Goal: Information Seeking & Learning: Compare options

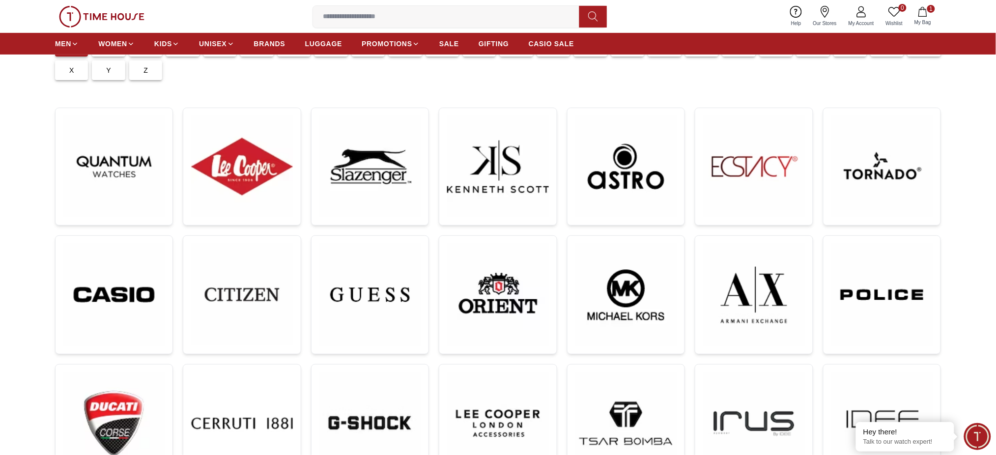
scroll to position [131, 0]
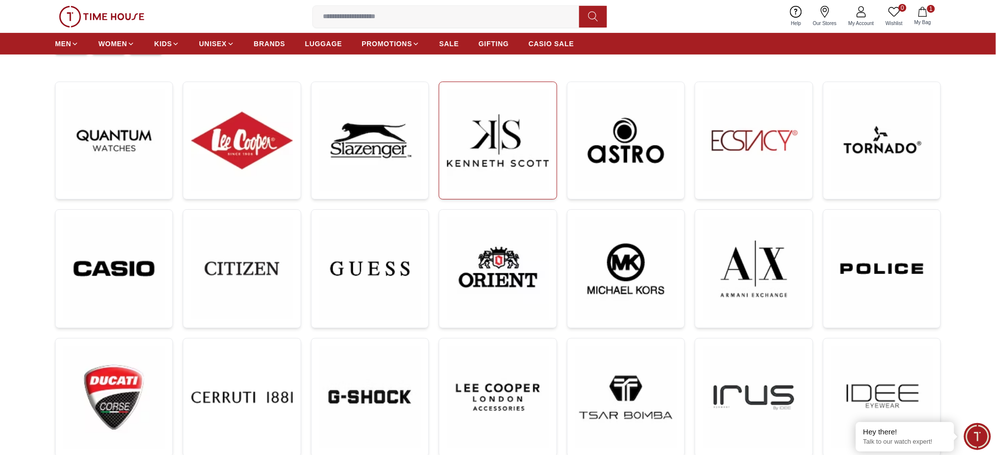
click at [548, 144] on img at bounding box center [497, 140] width 101 height 101
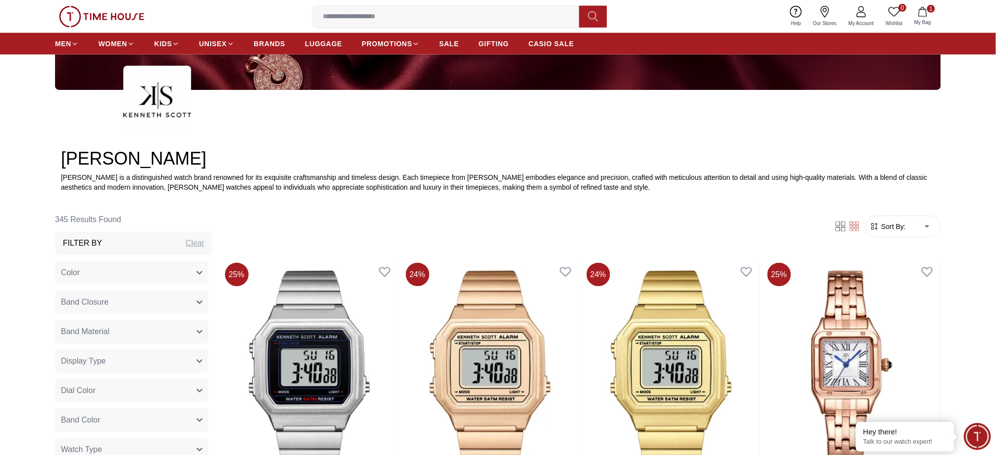
scroll to position [327, 0]
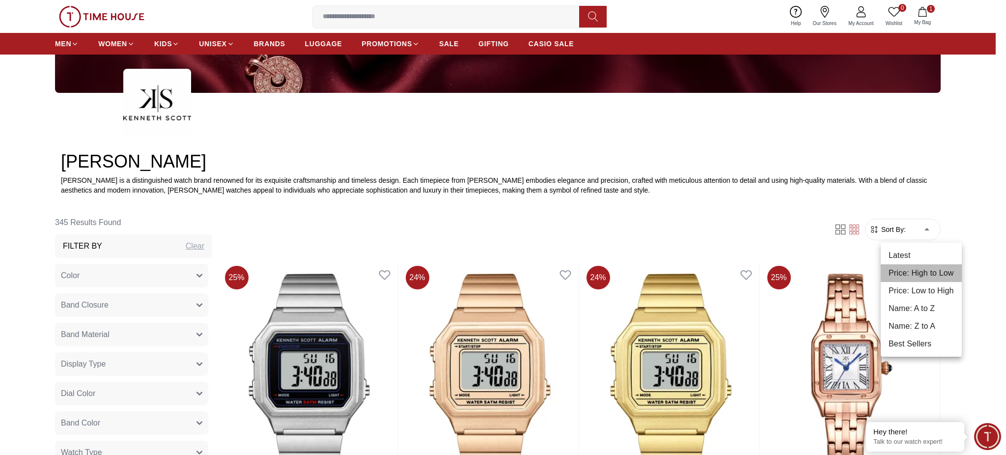
click at [923, 276] on li "Price: High to Low" at bounding box center [921, 273] width 81 height 18
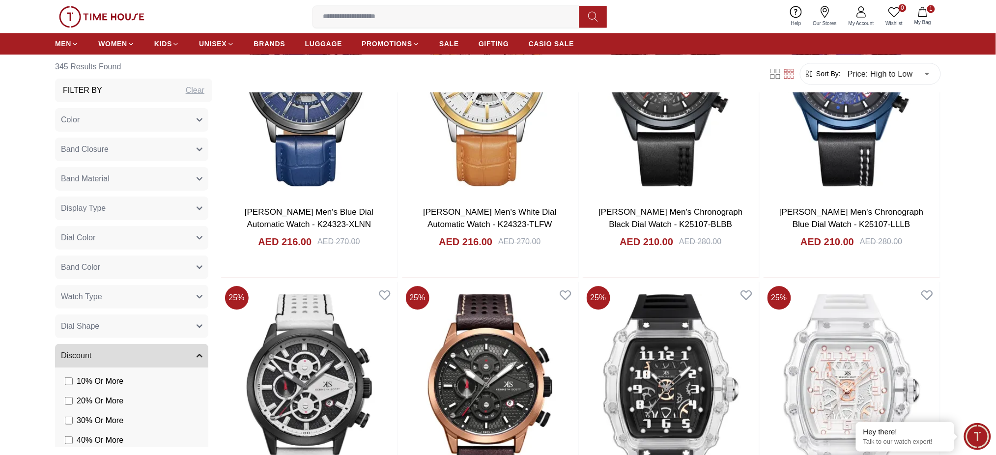
scroll to position [1048, 0]
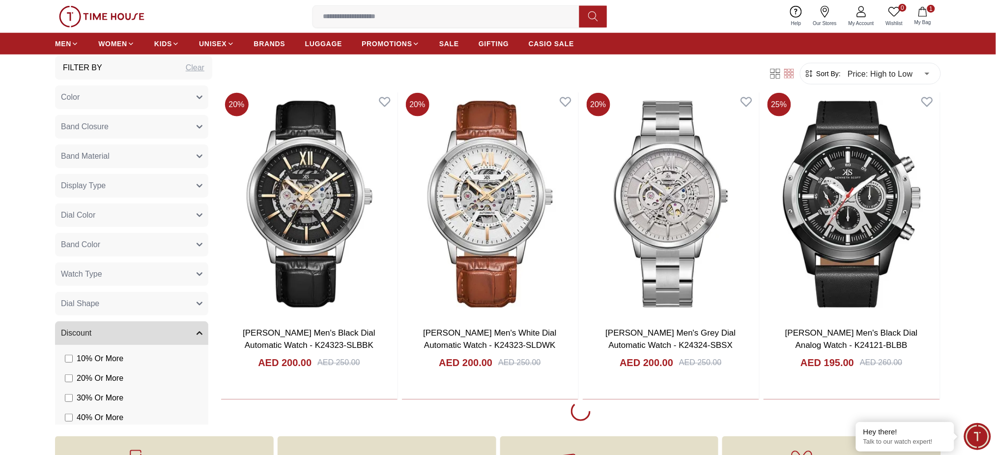
scroll to position [1703, 0]
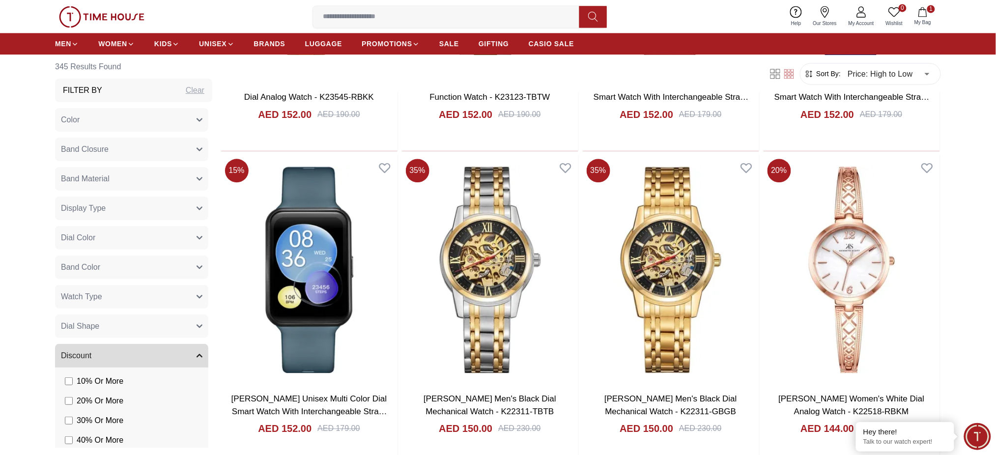
scroll to position [5043, 0]
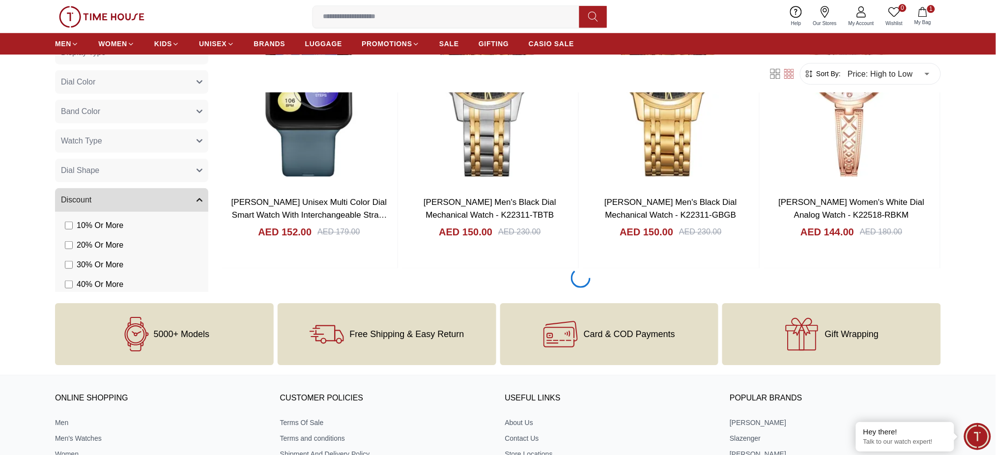
scroll to position [5240, 0]
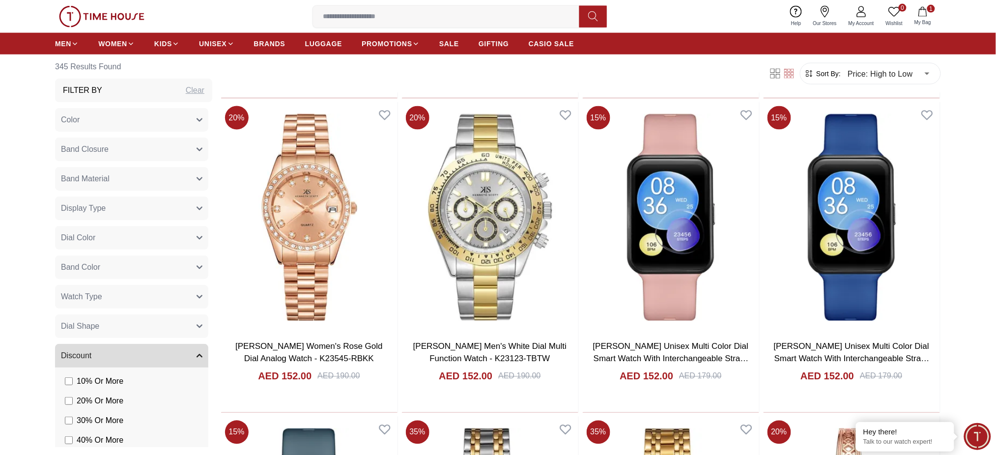
click at [186, 92] on div "Clear" at bounding box center [195, 90] width 19 height 12
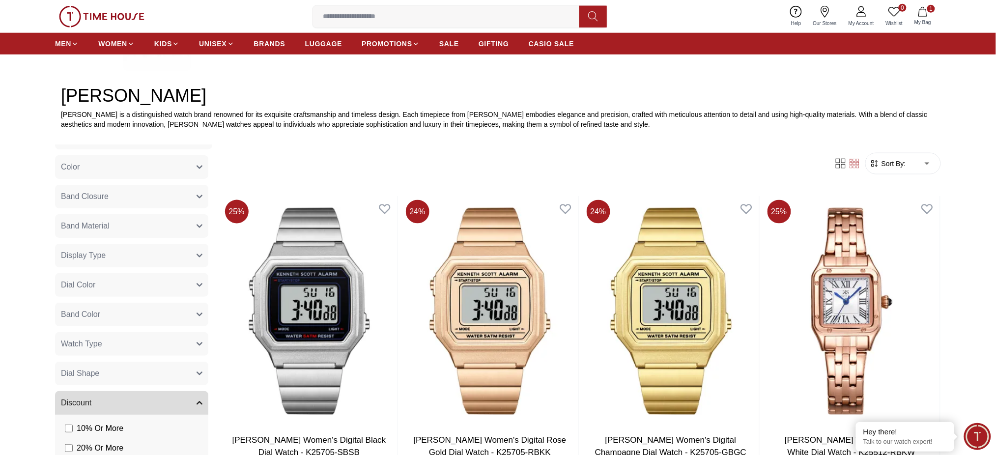
scroll to position [65, 0]
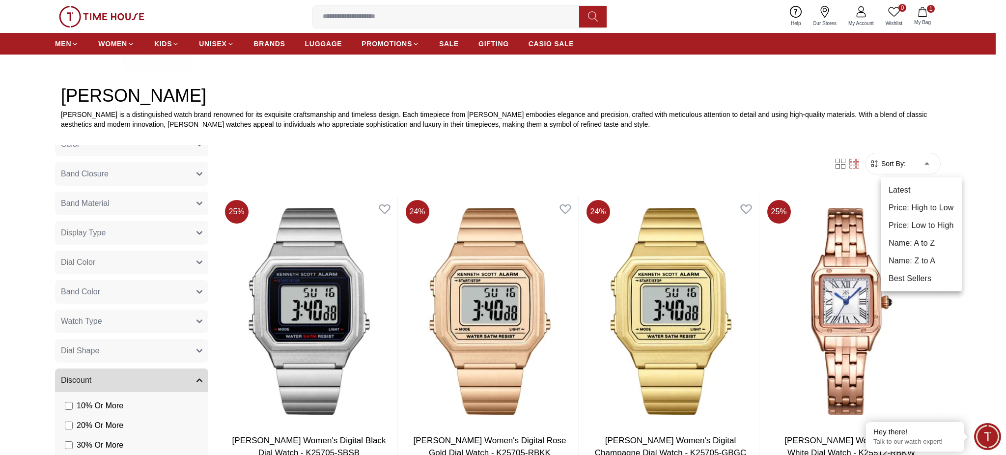
click at [907, 279] on li "Best Sellers" at bounding box center [921, 279] width 81 height 18
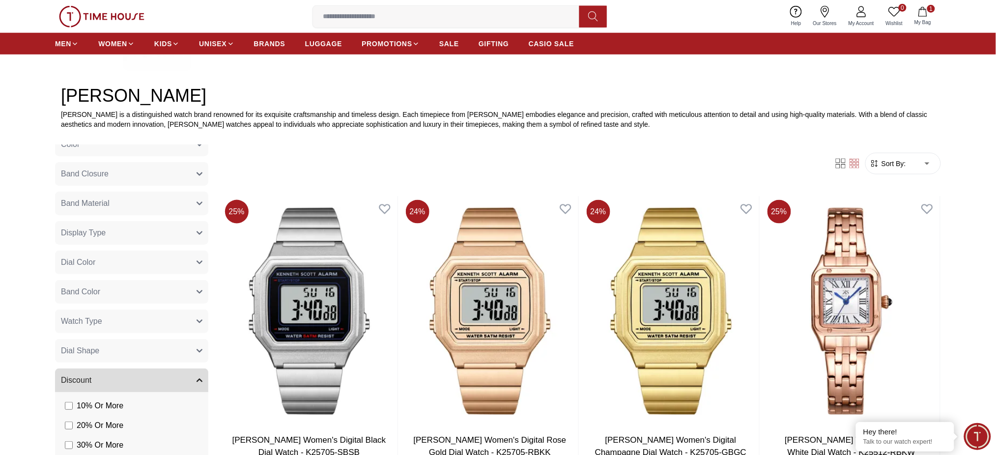
type input "*"
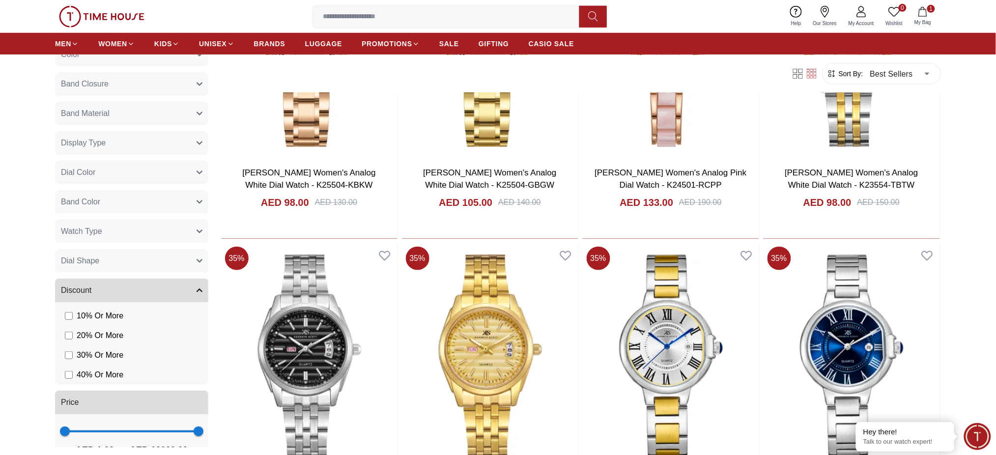
scroll to position [1769, 0]
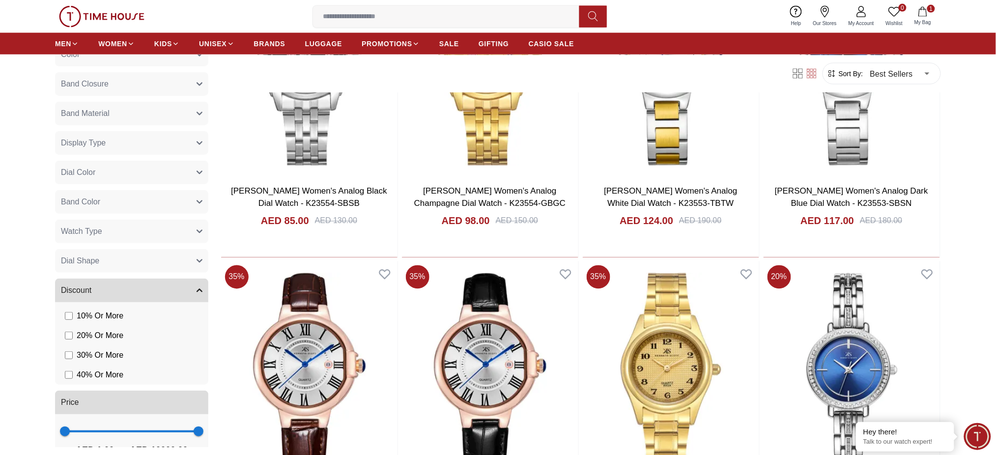
scroll to position [91, 0]
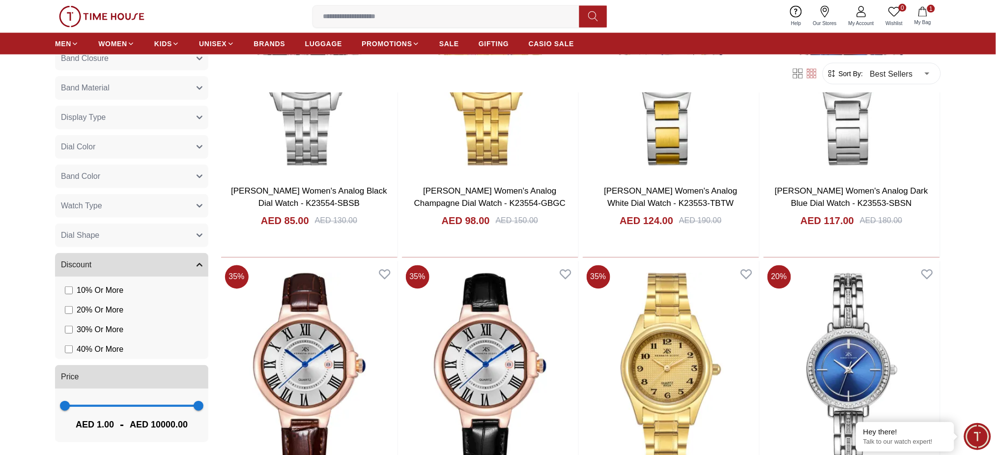
click at [115, 212] on button "Watch Type" at bounding box center [131, 206] width 153 height 24
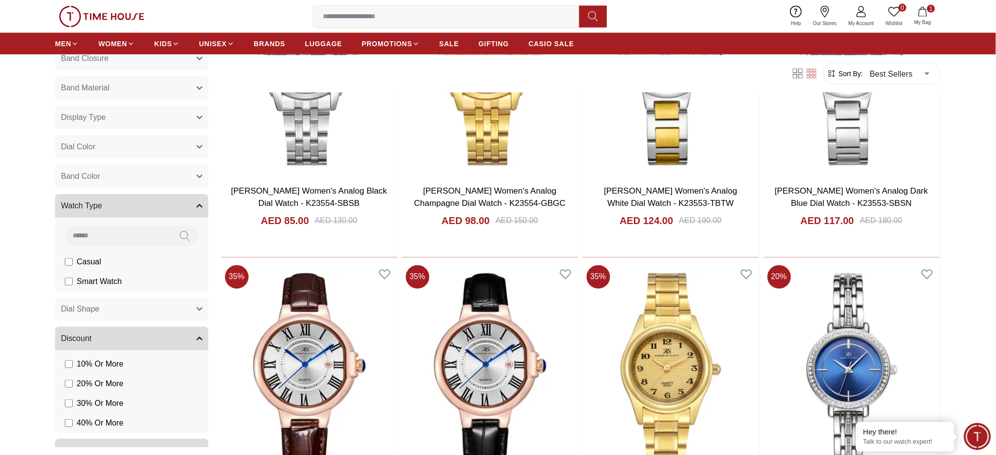
click at [119, 180] on button "Band Color" at bounding box center [131, 177] width 153 height 24
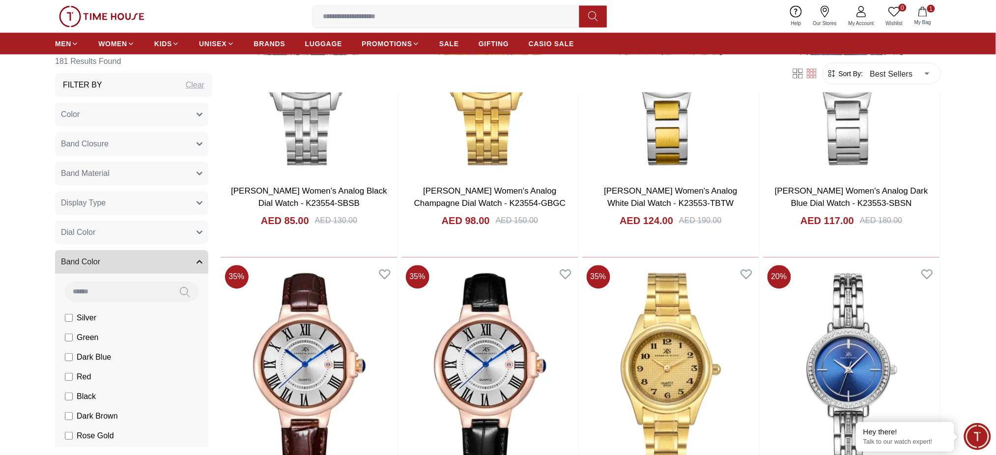
scroll to position [0, 0]
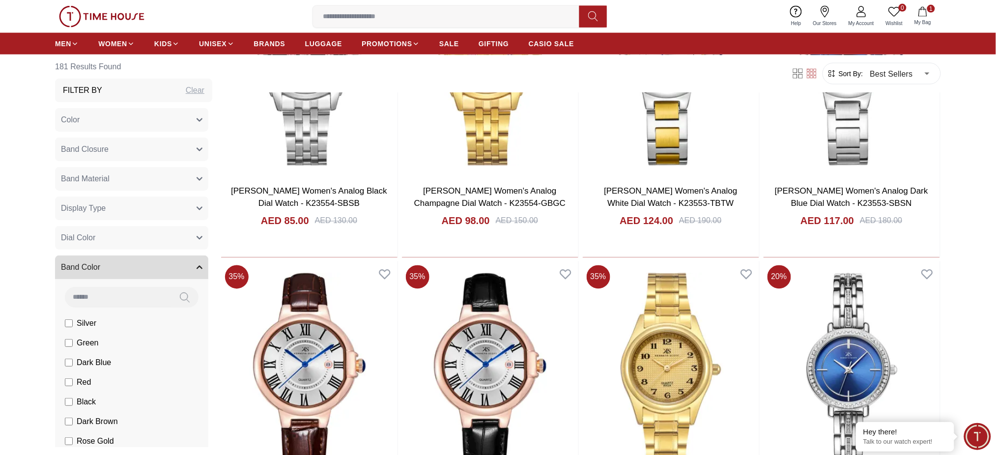
click at [197, 118] on icon "button" at bounding box center [200, 120] width 6 height 6
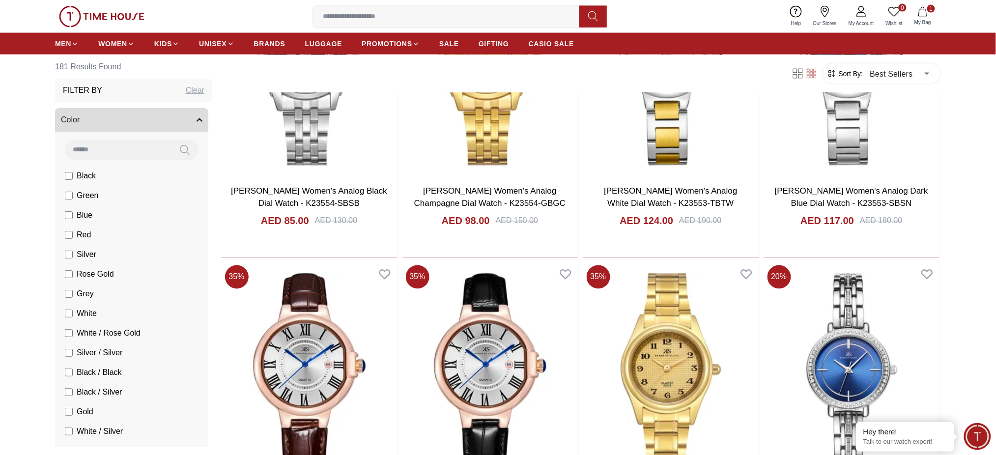
click at [197, 119] on icon "button" at bounding box center [199, 120] width 5 height 2
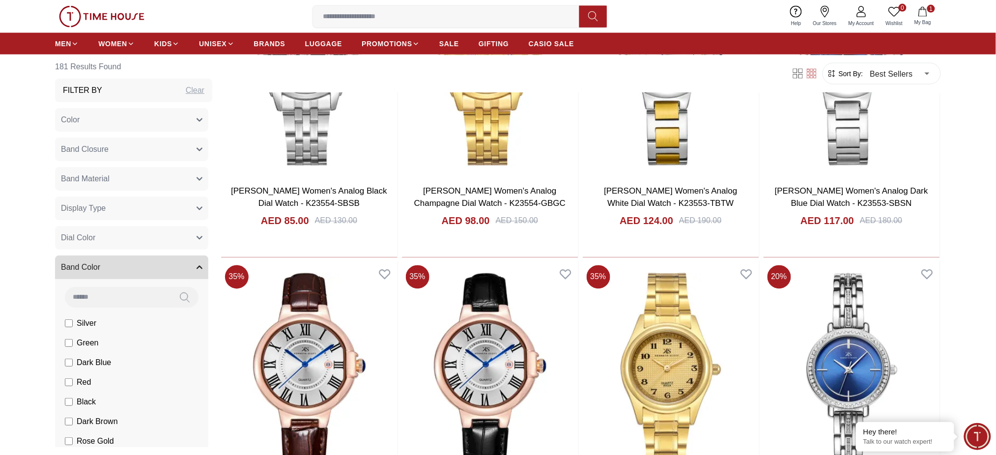
click at [180, 205] on button "Display Type" at bounding box center [131, 209] width 153 height 24
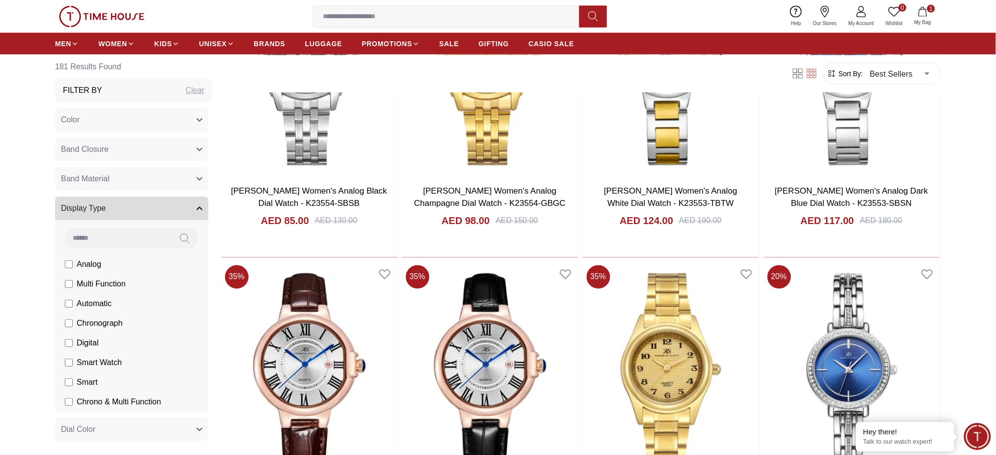
click at [180, 205] on button "Display Type" at bounding box center [131, 209] width 153 height 24
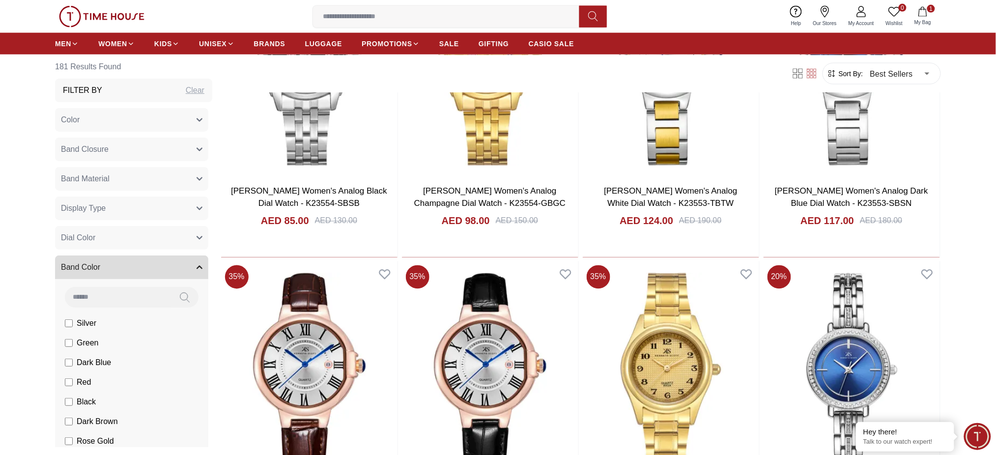
click at [179, 178] on button "Band Material" at bounding box center [131, 179] width 153 height 24
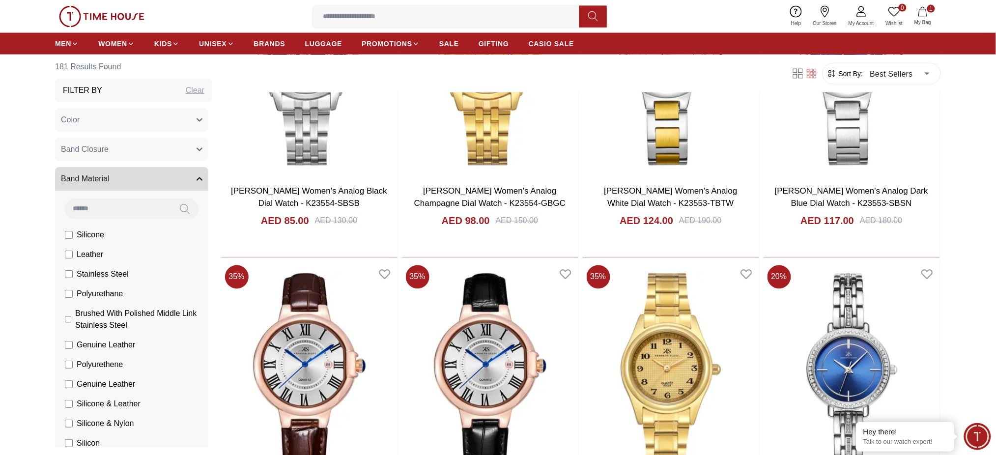
click at [179, 178] on button "Band Material" at bounding box center [131, 179] width 153 height 24
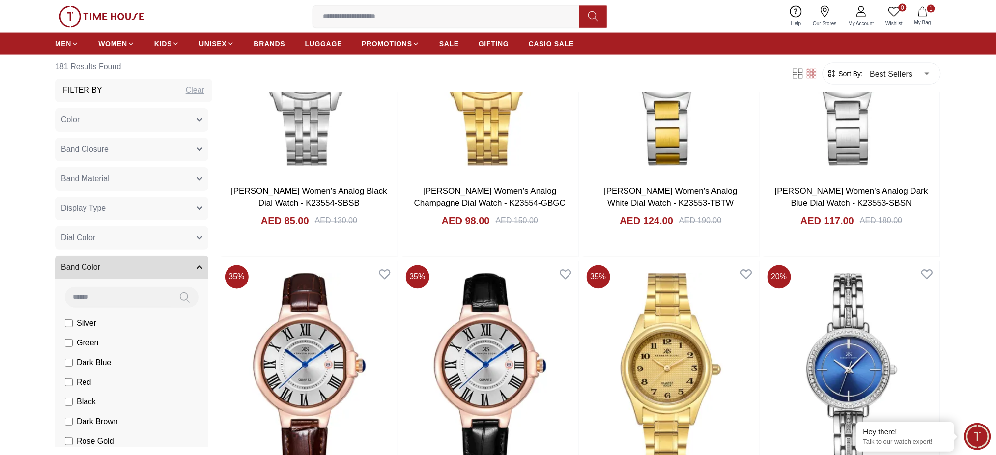
click at [183, 156] on button "Band Closure" at bounding box center [131, 150] width 153 height 24
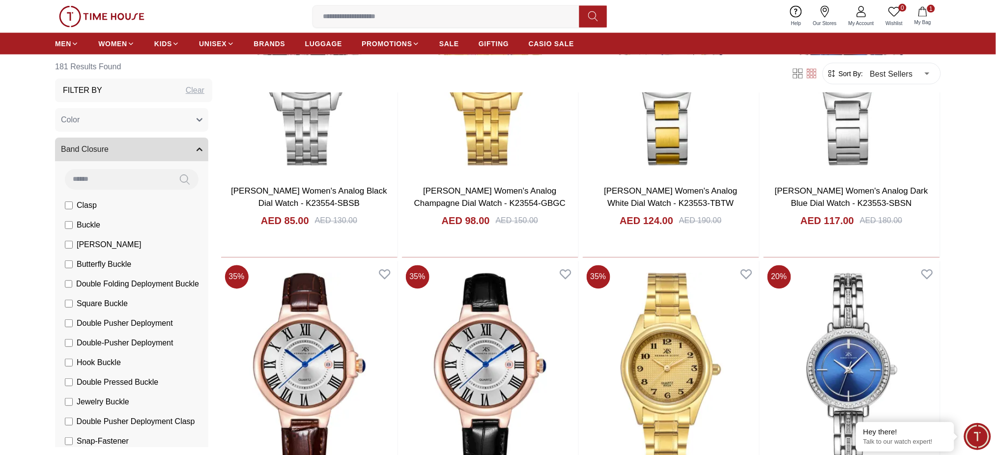
click at [183, 156] on button "Band Closure" at bounding box center [131, 150] width 153 height 24
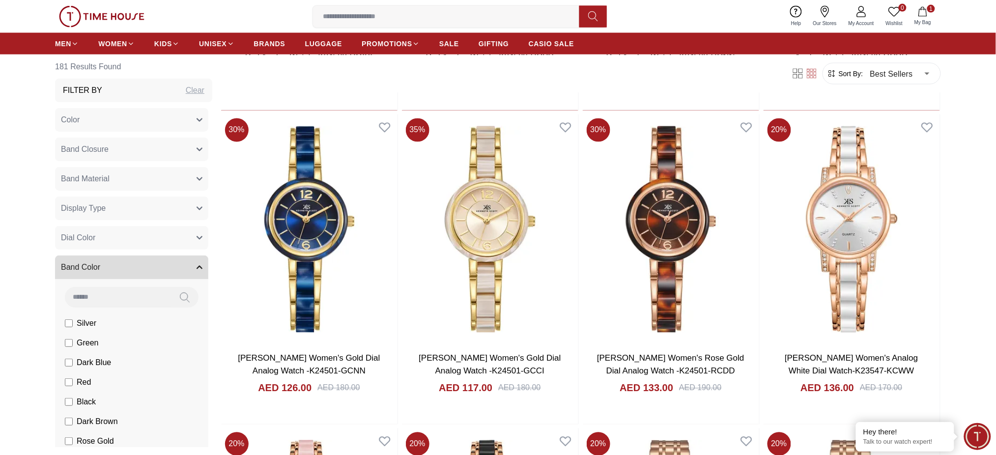
scroll to position [3406, 0]
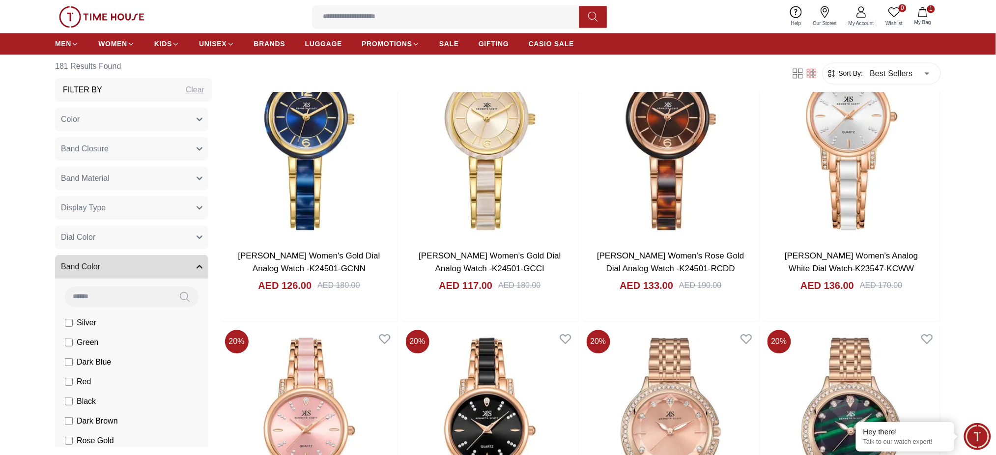
click at [351, 14] on input at bounding box center [450, 17] width 274 height 20
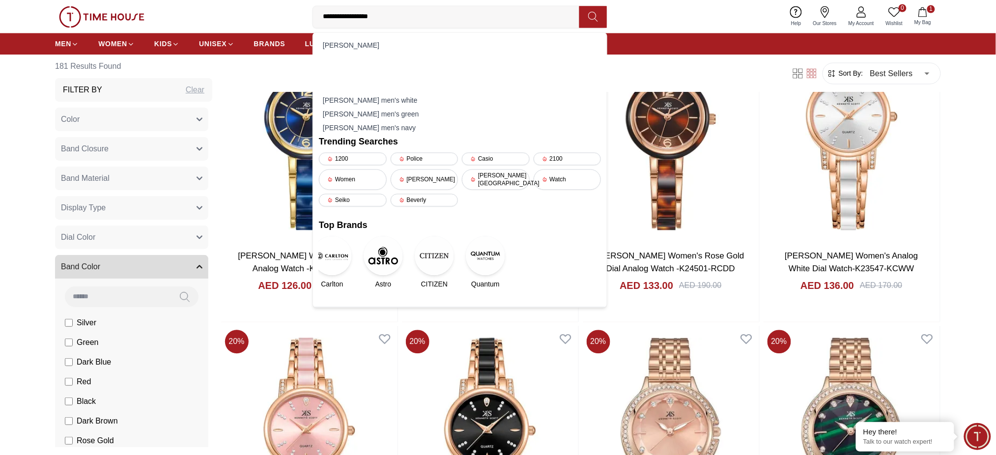
type input "**********"
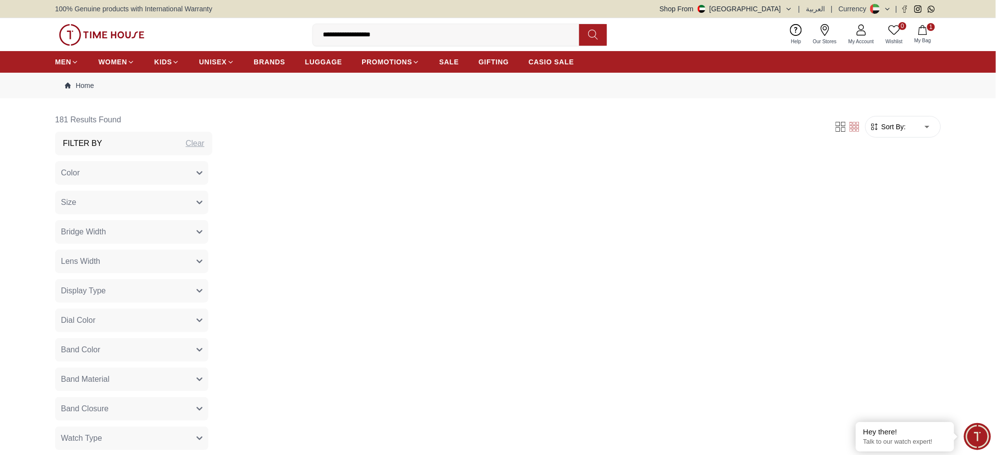
click at [530, 129] on div "Filter Sort By: ​ ****** ​" at bounding box center [580, 126] width 721 height 37
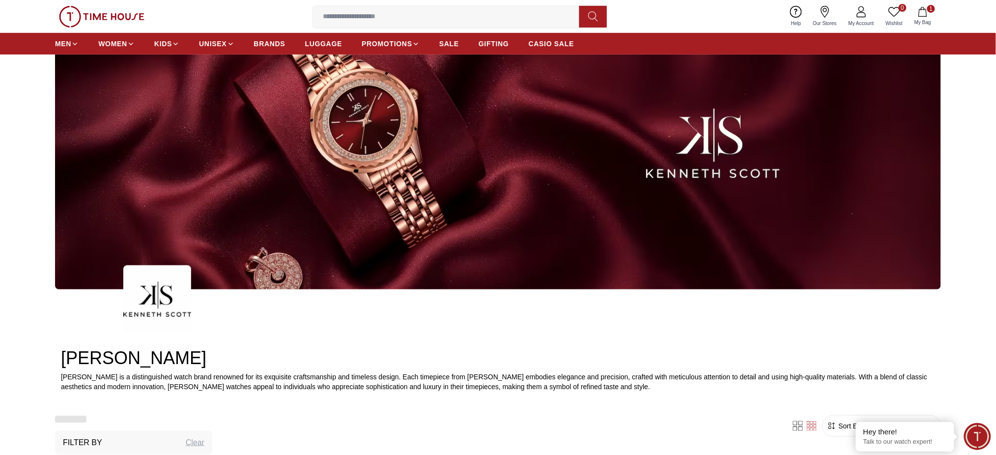
scroll to position [1364, 0]
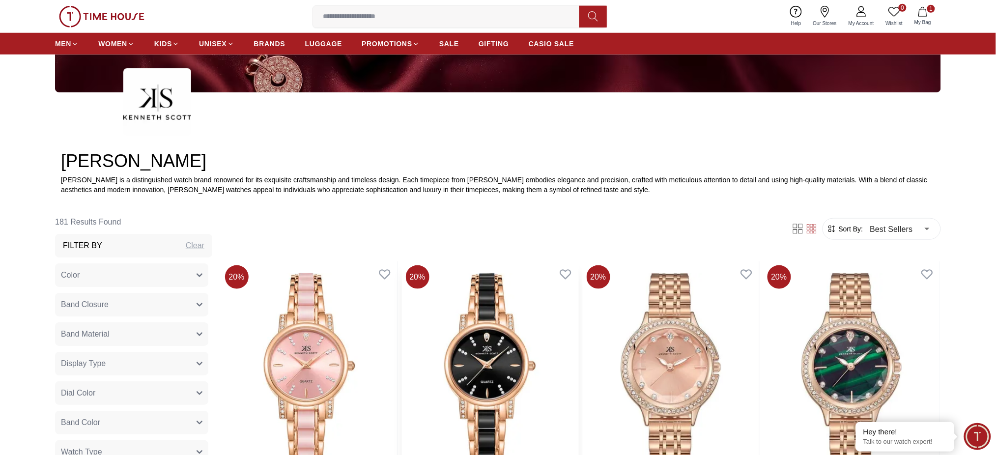
scroll to position [327, 0]
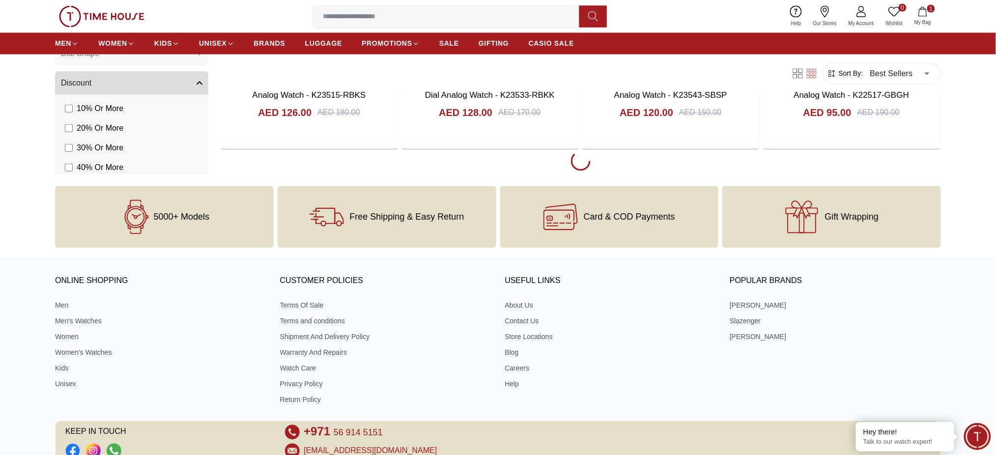
scroll to position [2030, 0]
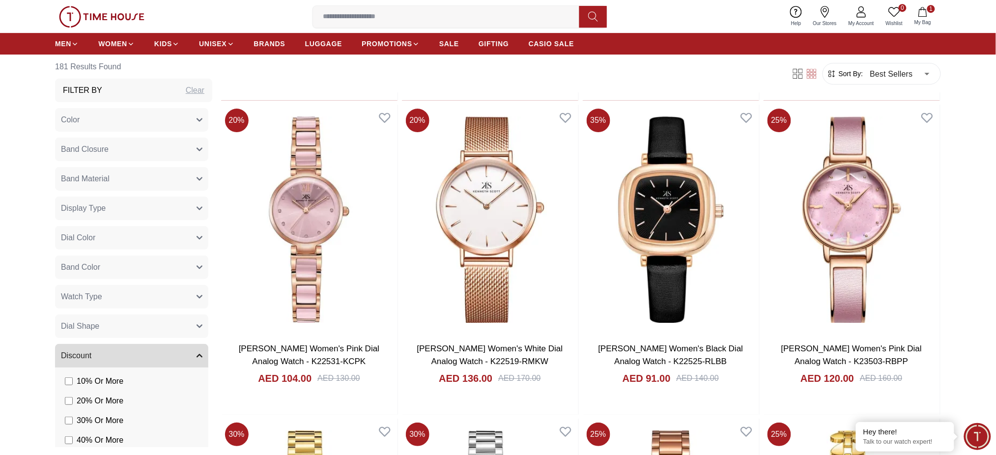
scroll to position [851, 0]
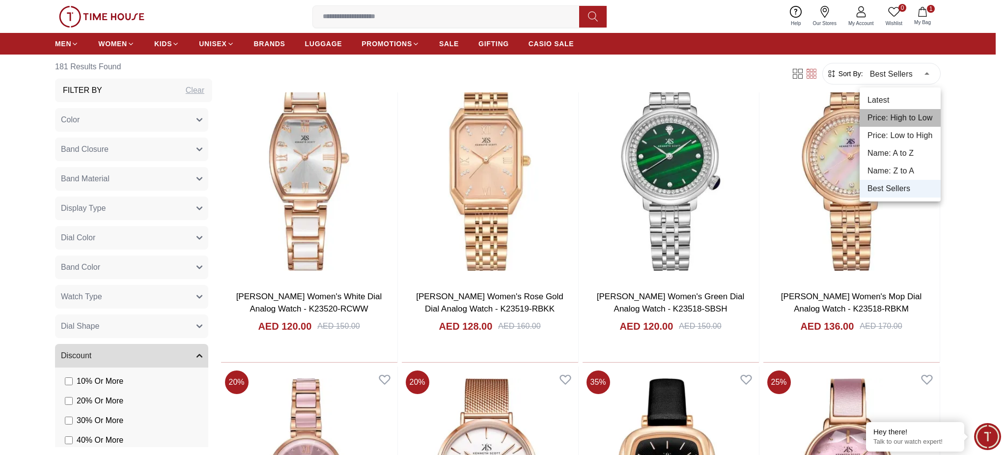
click at [891, 116] on li "Price: High to Low" at bounding box center [900, 118] width 81 height 18
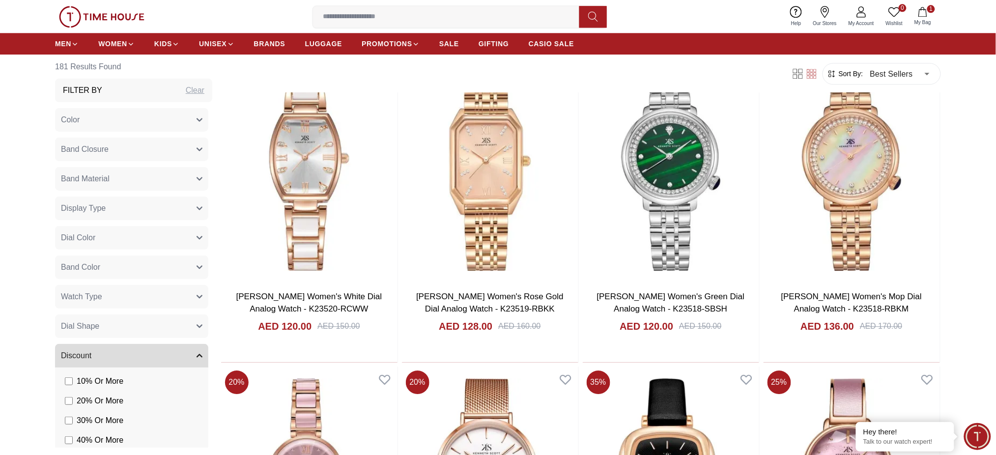
type input "*"
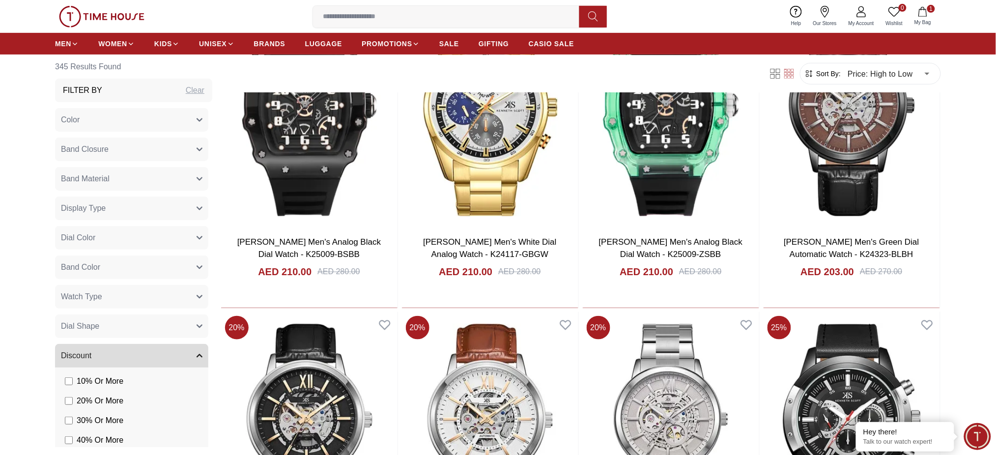
scroll to position [1572, 0]
